Goal: Task Accomplishment & Management: Manage account settings

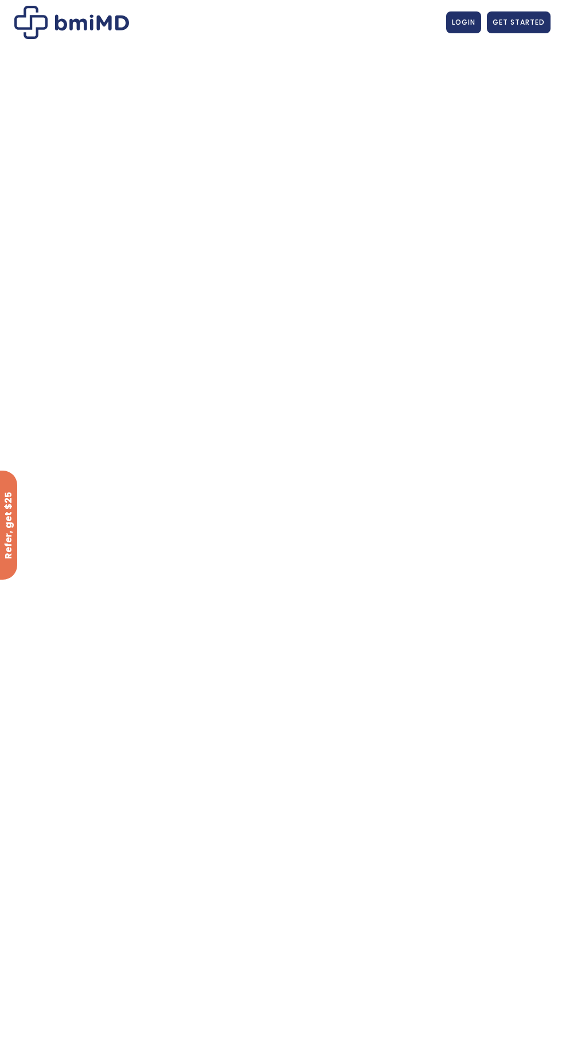
click at [469, 24] on span "LOGIN" at bounding box center [464, 22] width 24 height 10
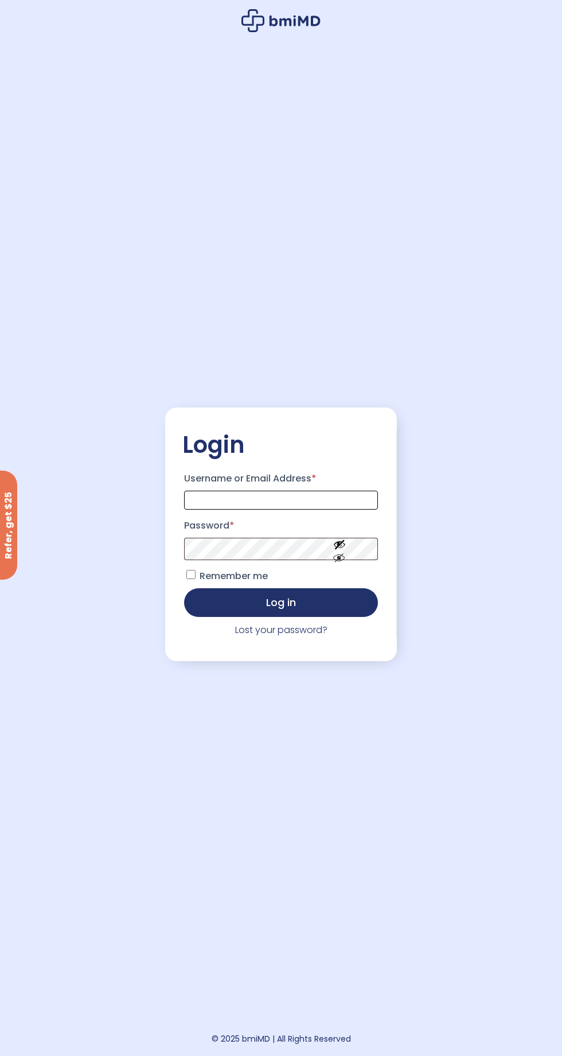
click at [337, 509] on input "Username or Email Address *" at bounding box center [281, 500] width 194 height 19
type input "**********"
click at [184, 588] on button "Log in" at bounding box center [281, 602] width 194 height 29
click at [356, 617] on button "Log in" at bounding box center [281, 602] width 194 height 29
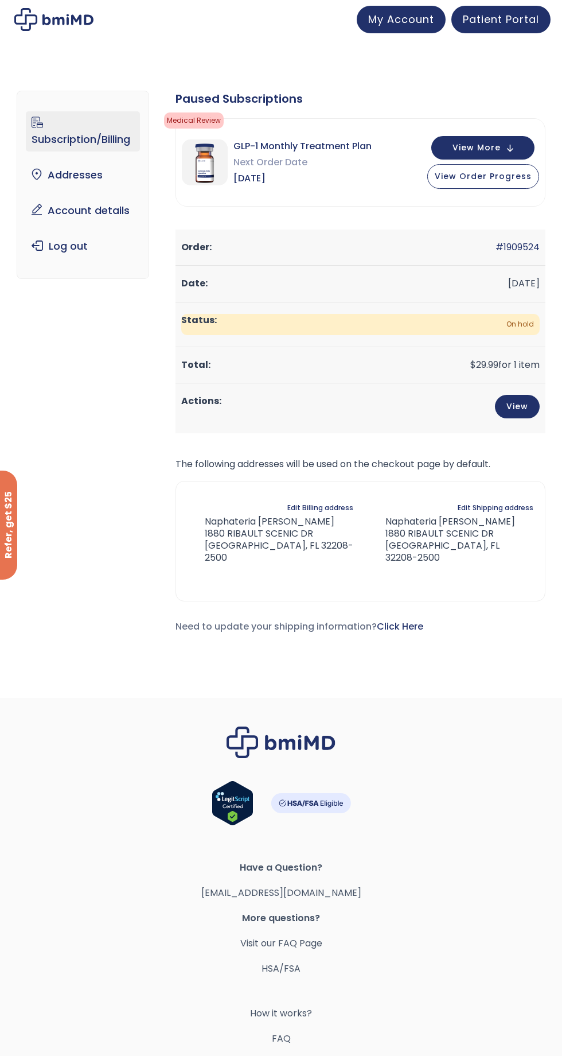
click at [527, 411] on link "View" at bounding box center [517, 407] width 45 height 24
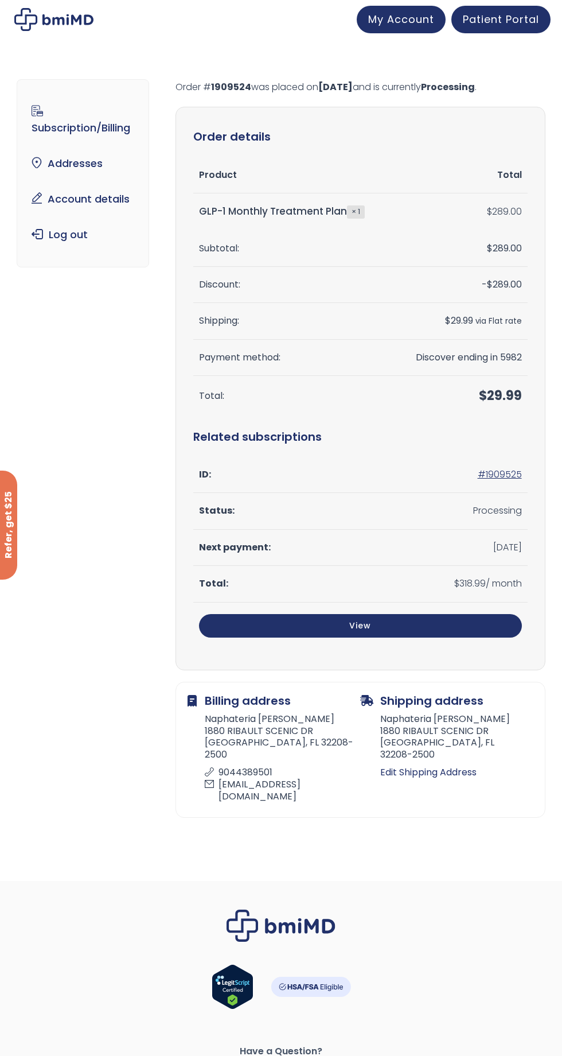
click at [532, 26] on link "Patient Portal" at bounding box center [501, 20] width 99 height 28
